Goal: Use online tool/utility: Utilize a website feature to perform a specific function

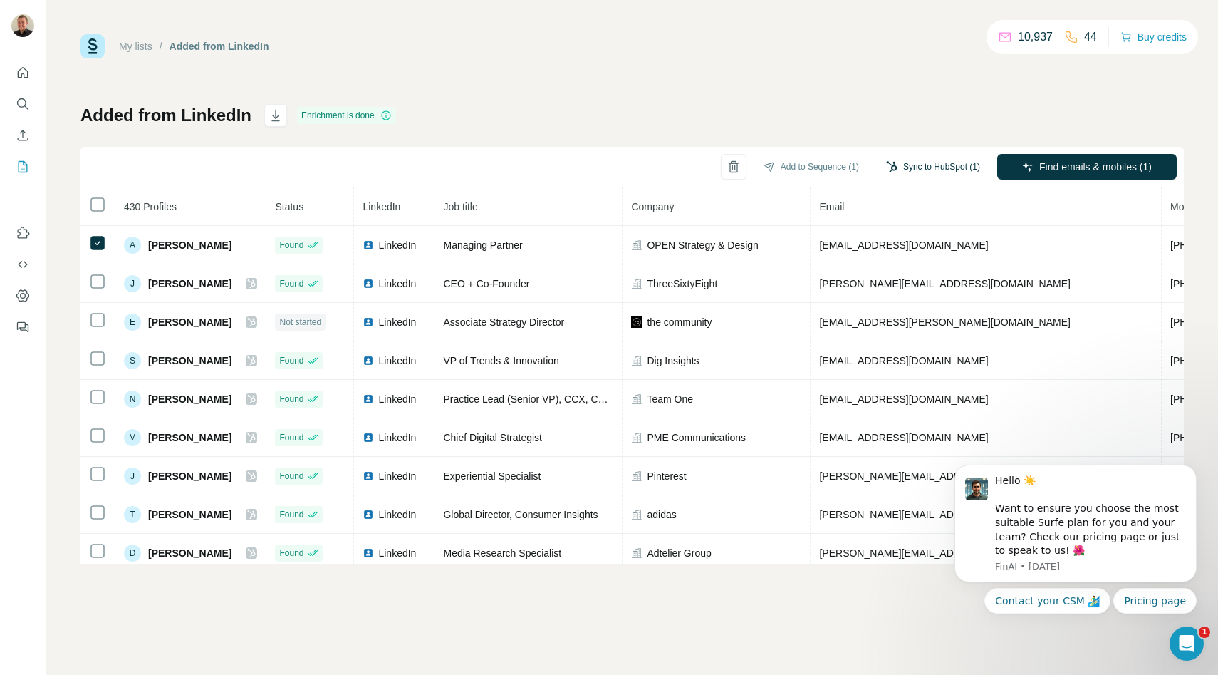
click at [927, 165] on button "Sync to HubSpot (1)" at bounding box center [933, 166] width 114 height 21
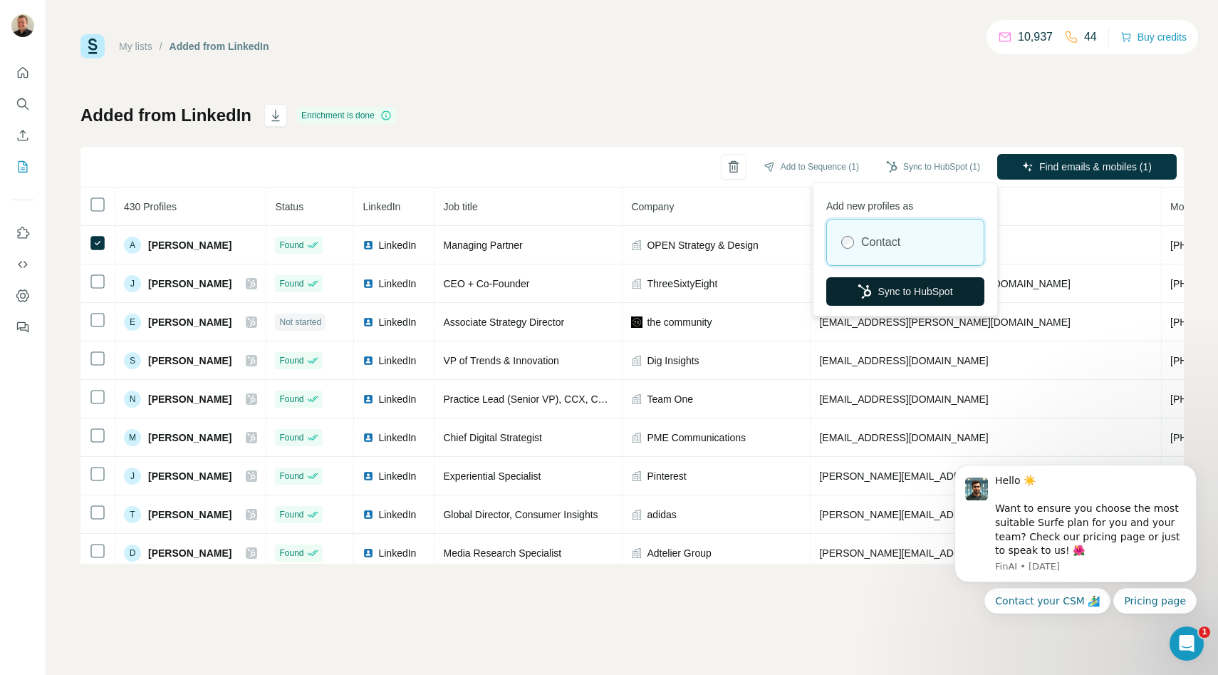
click at [933, 291] on button "Sync to HubSpot" at bounding box center [905, 291] width 158 height 28
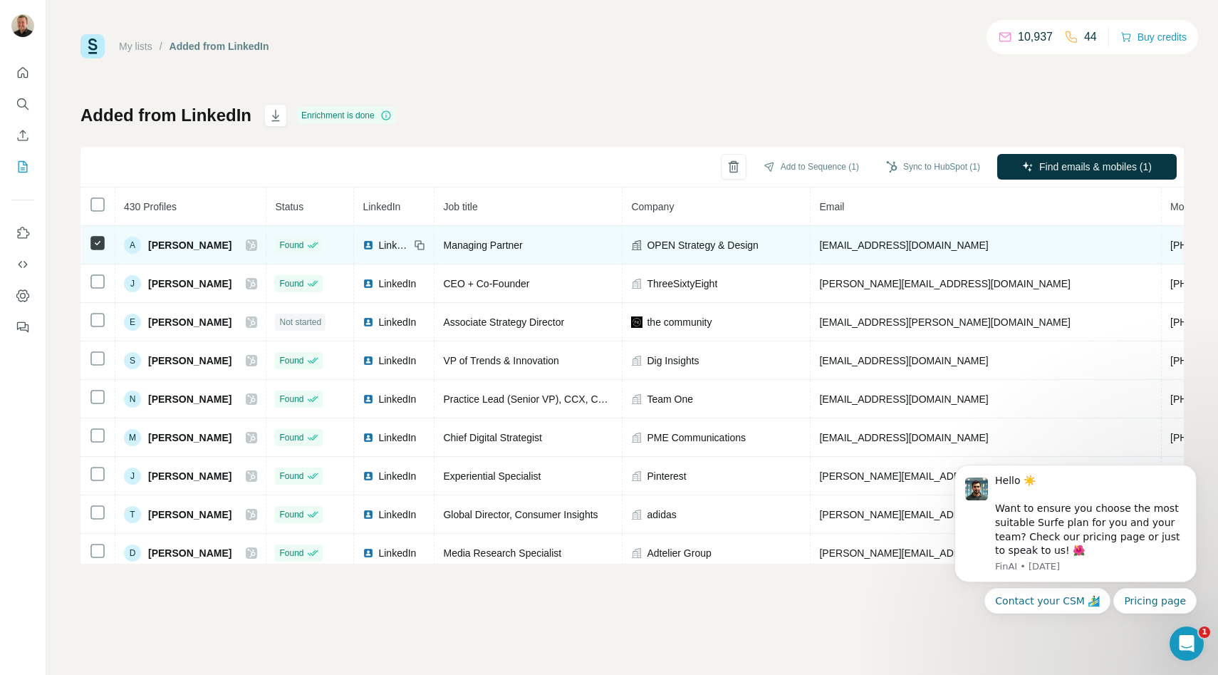
click at [253, 238] on div "A Asparsh Sinha" at bounding box center [190, 245] width 133 height 17
click at [252, 247] on icon at bounding box center [251, 244] width 9 height 11
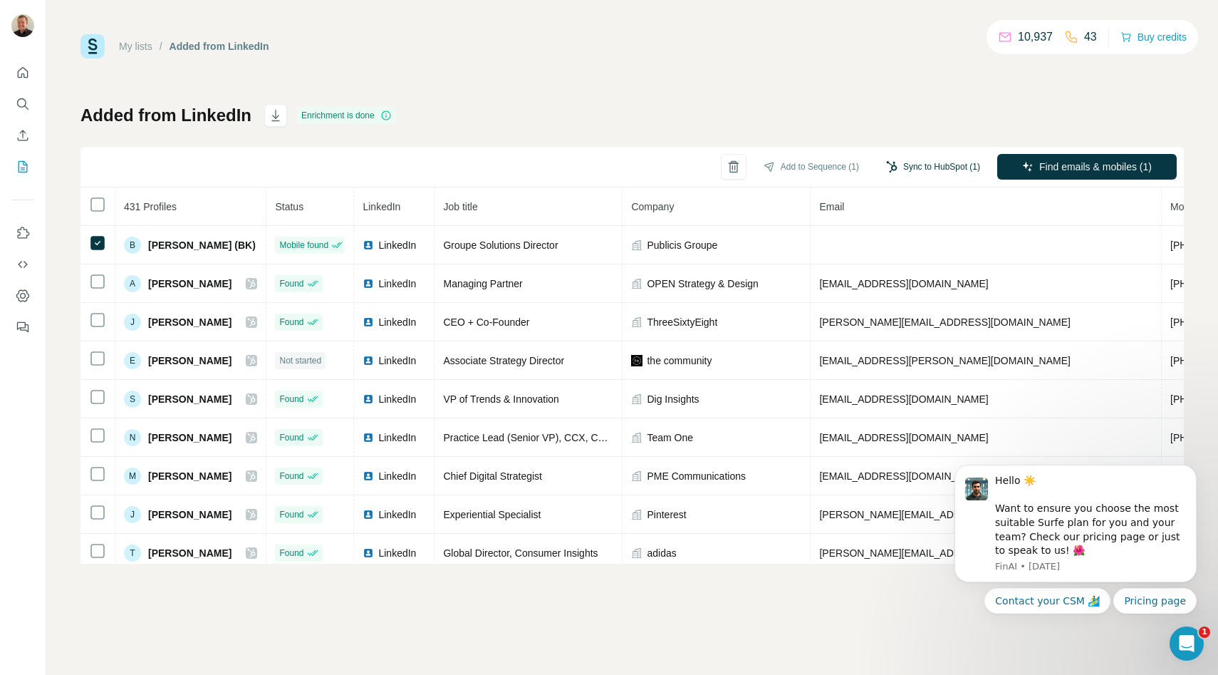
click at [903, 165] on button "Sync to HubSpot (1)" at bounding box center [933, 166] width 114 height 21
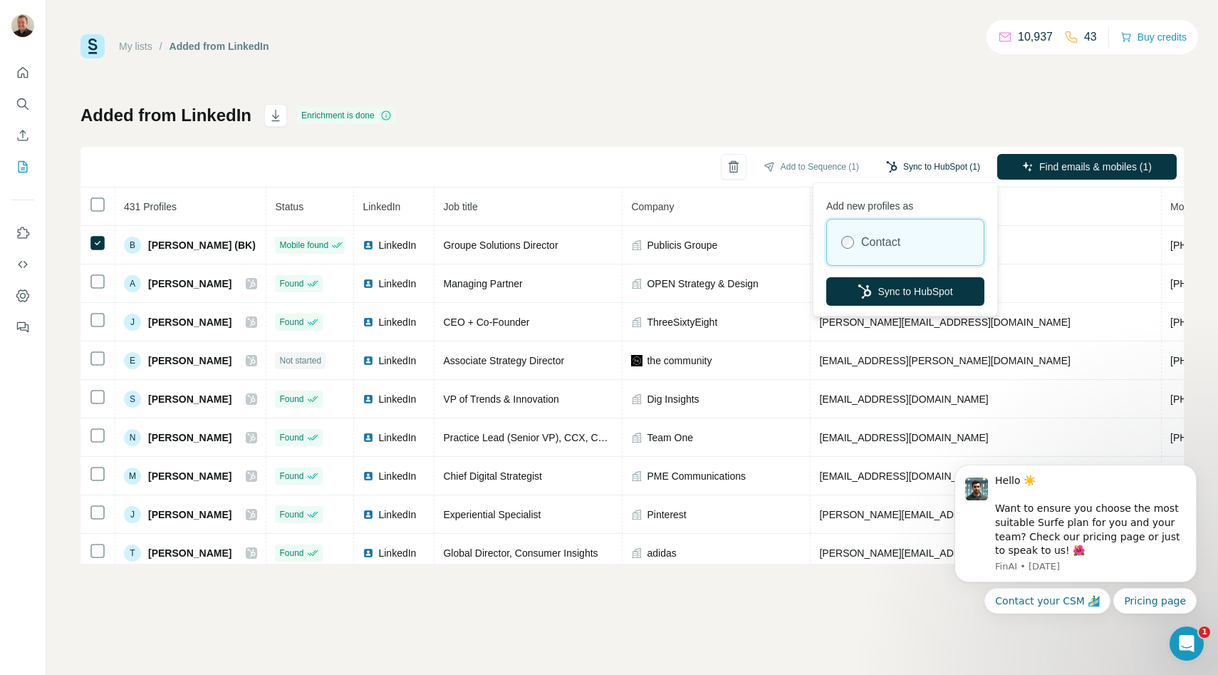
click at [903, 167] on button "Sync to HubSpot (1)" at bounding box center [933, 166] width 114 height 21
click at [881, 284] on button "Sync to HubSpot" at bounding box center [905, 291] width 158 height 28
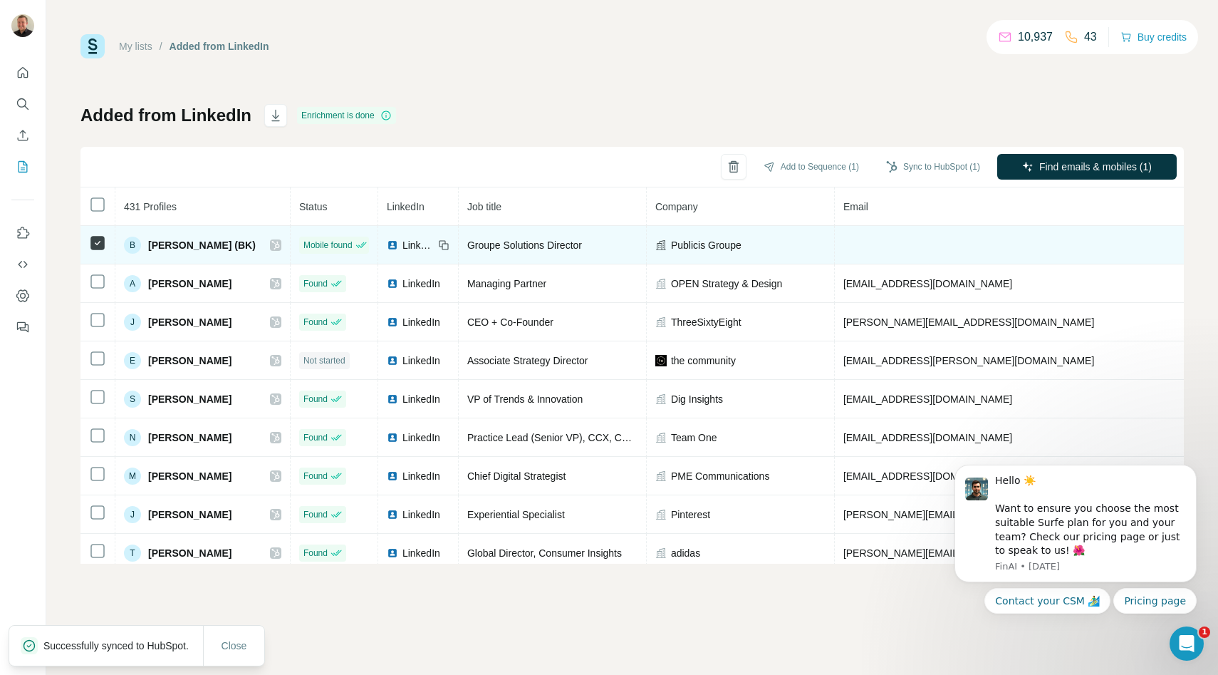
click at [271, 244] on icon at bounding box center [275, 245] width 8 height 9
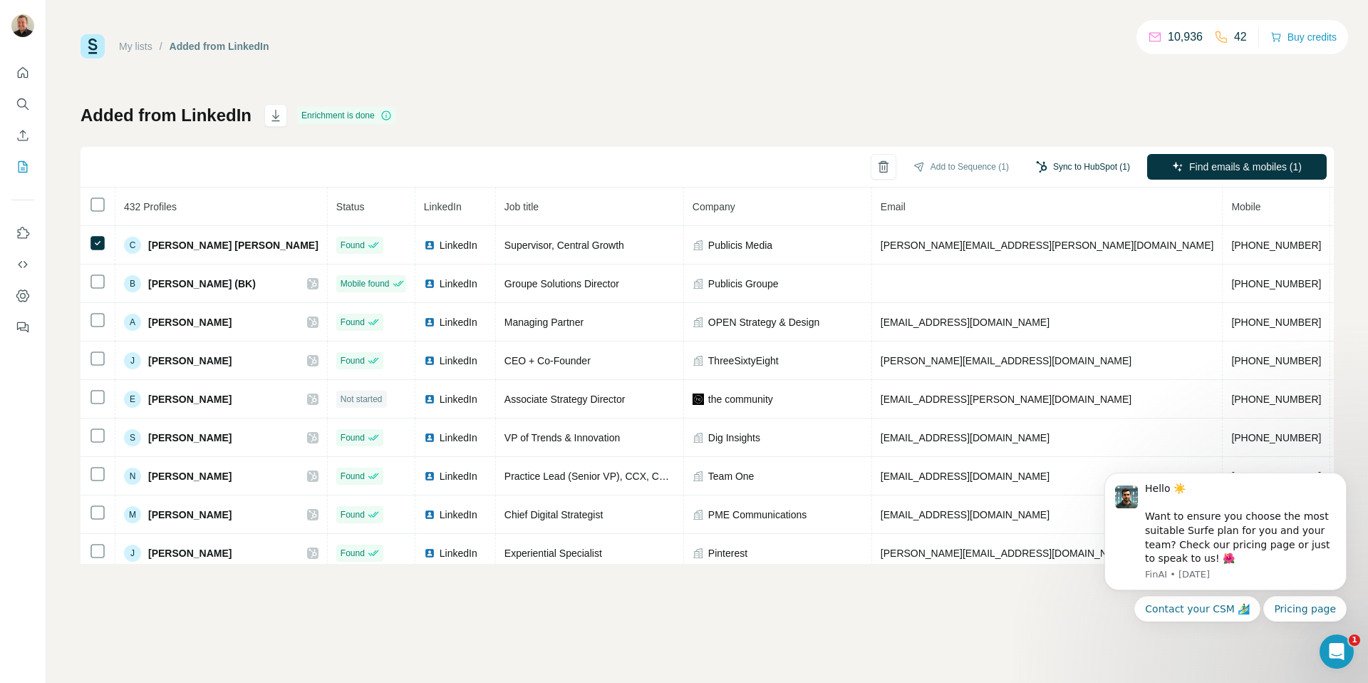
click at [1084, 167] on button "Sync to HubSpot (1)" at bounding box center [1083, 166] width 114 height 21
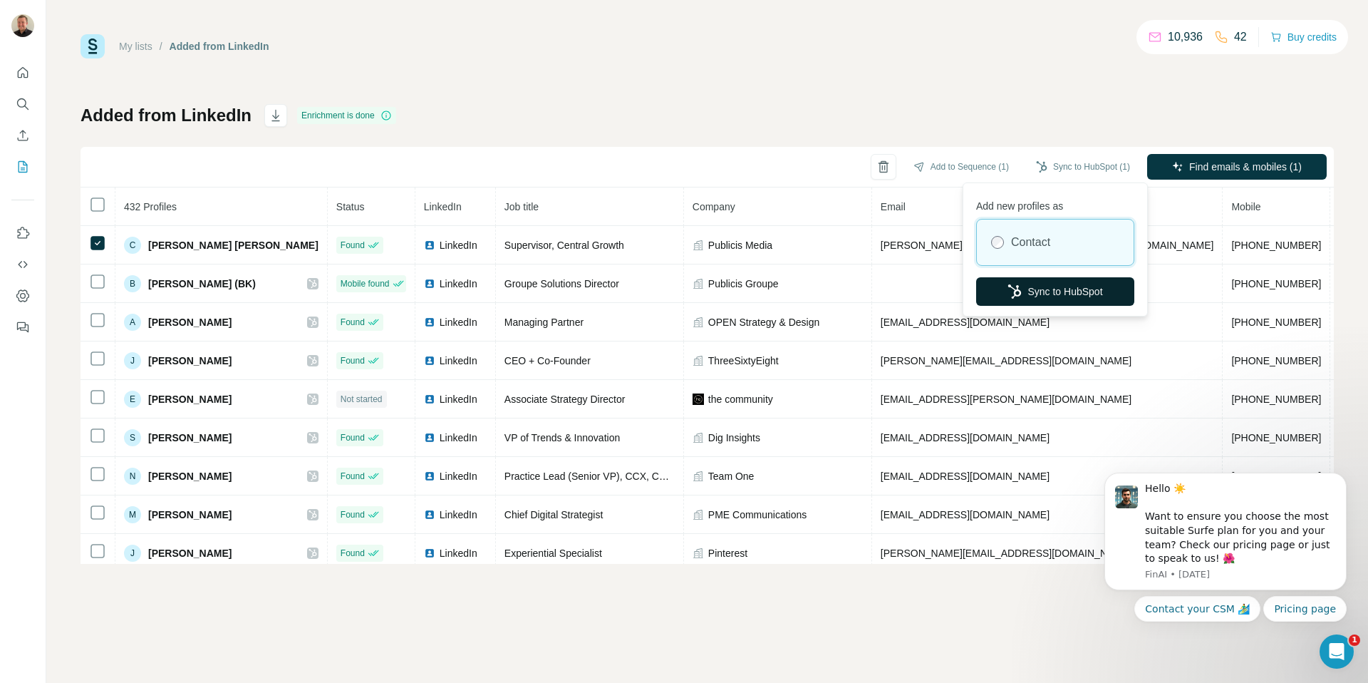
click at [1027, 286] on button "Sync to HubSpot" at bounding box center [1055, 291] width 158 height 28
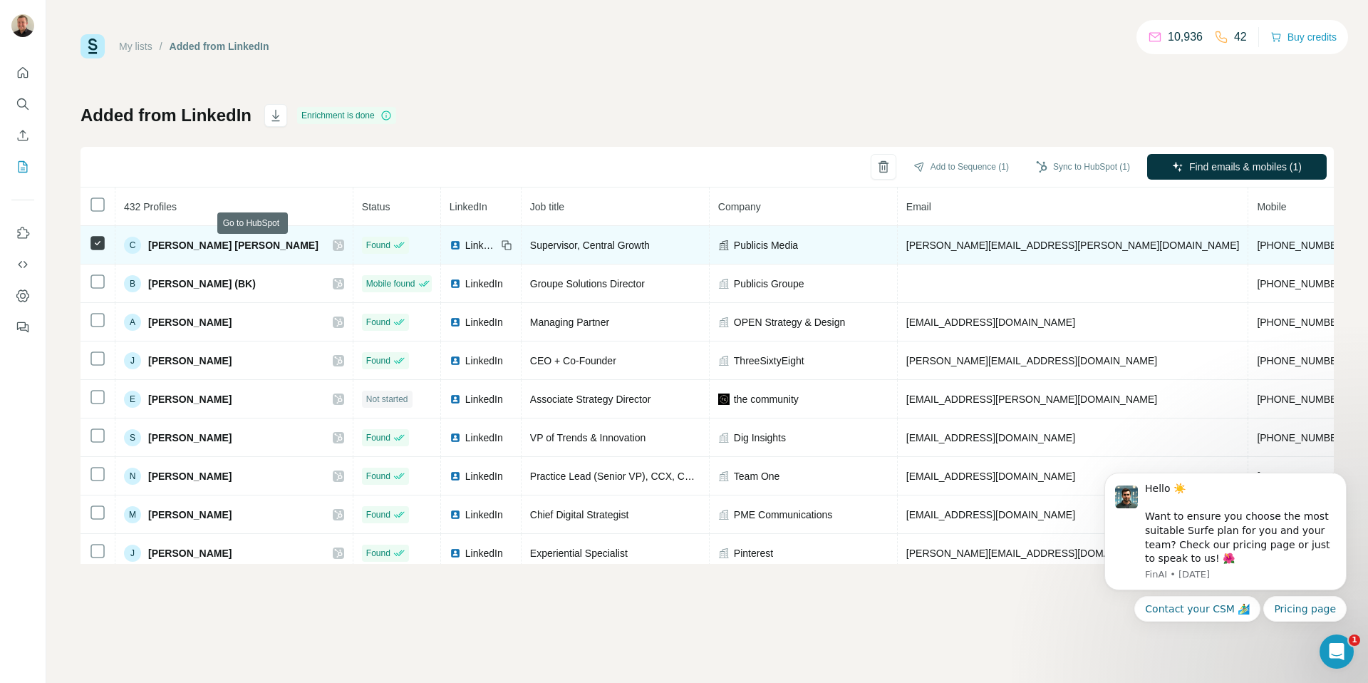
click at [334, 244] on icon at bounding box center [338, 244] width 9 height 11
